Goal: Information Seeking & Learning: Learn about a topic

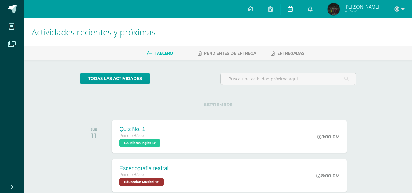
click at [293, 8] on icon at bounding box center [290, 8] width 5 height 5
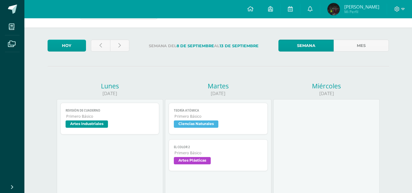
scroll to position [16, 0]
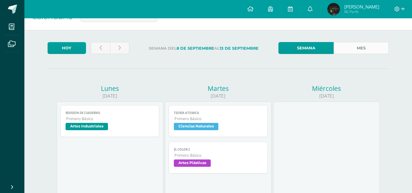
click at [365, 50] on link "Mes" at bounding box center [361, 48] width 55 height 12
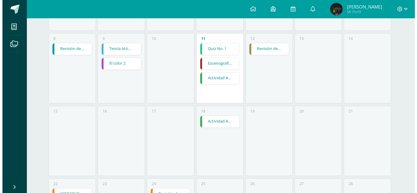
scroll to position [149, 0]
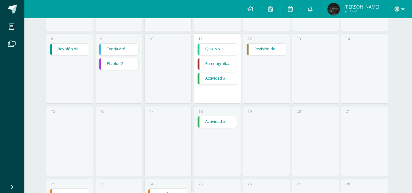
click at [216, 66] on link "Escenografía teatral" at bounding box center [217, 64] width 39 height 12
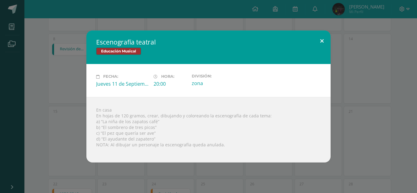
click at [318, 45] on button at bounding box center [321, 41] width 17 height 21
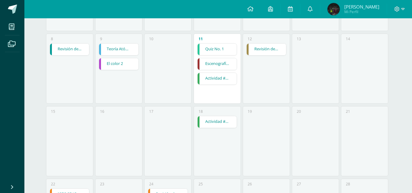
click at [118, 63] on link "El color 2" at bounding box center [118, 64] width 39 height 12
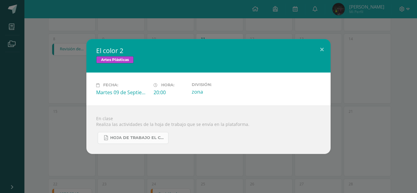
click at [152, 138] on span "Hoja de trabajo EL COLOR.pdf" at bounding box center [137, 138] width 55 height 5
